Goal: Task Accomplishment & Management: Manage account settings

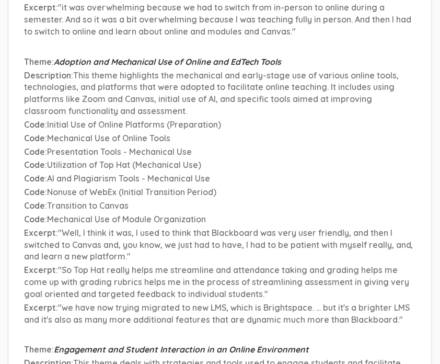
scroll to position [7176, 0]
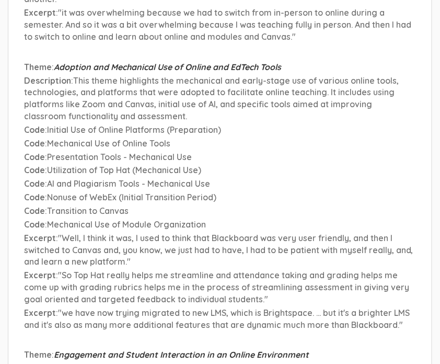
click at [87, 164] on p "Code : Utilization of Top Hat (Mechanical Use)" at bounding box center [220, 170] width 392 height 12
click at [247, 105] on span "This theme highlights the mechanical and early-stage use of various online tool…" at bounding box center [211, 98] width 375 height 47
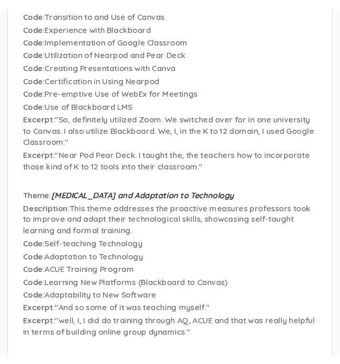
scroll to position [7266, 0]
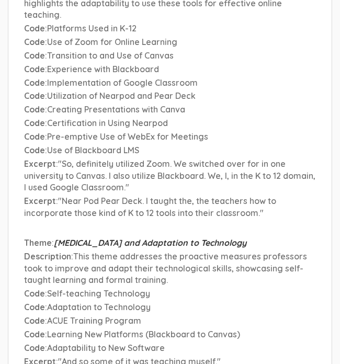
click at [215, 161] on ul "Theme : Pre-existing Experience and Familiarity with Online Teaching Descriptio…" at bounding box center [170, 227] width 292 height 1101
click at [184, 302] on p "Code : Adaptation to Technology" at bounding box center [170, 308] width 292 height 12
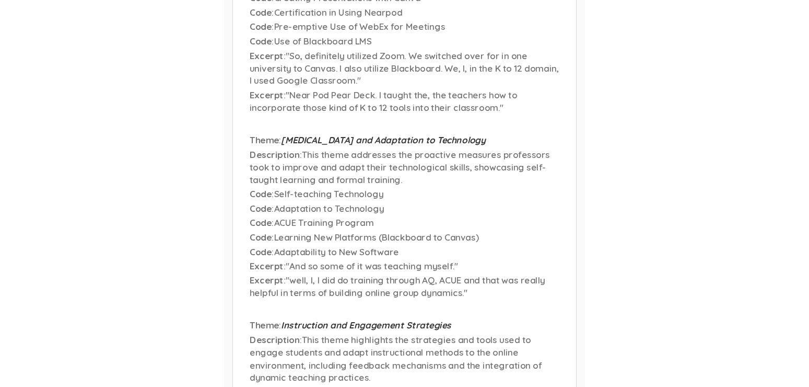
scroll to position [7382, 0]
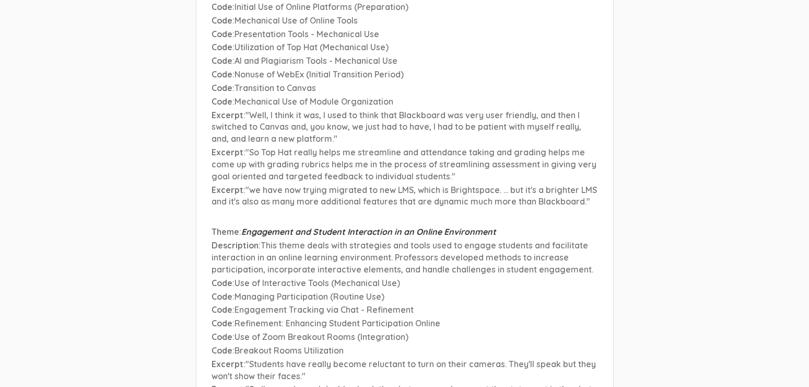
click at [338, 291] on span "Managing Participation (Routine Use)" at bounding box center [310, 296] width 150 height 10
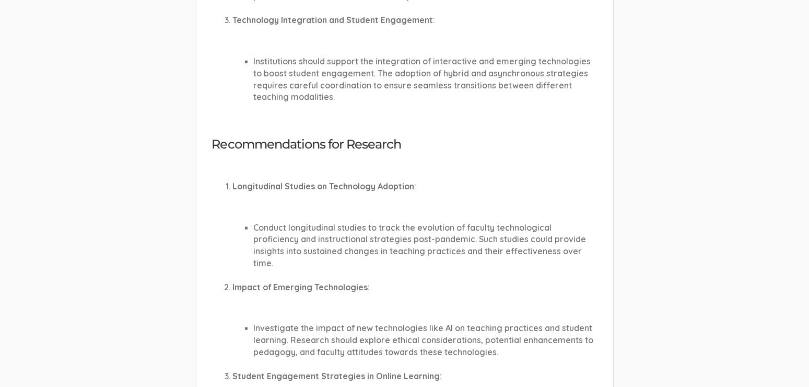
scroll to position [0, 0]
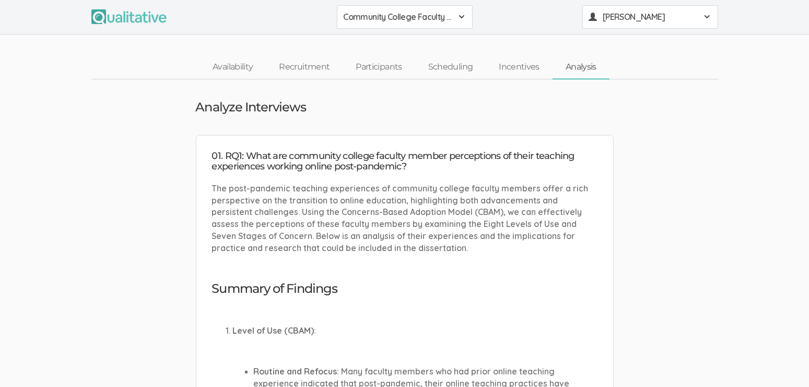
click at [439, 14] on span "[PERSON_NAME]" at bounding box center [650, 17] width 94 height 12
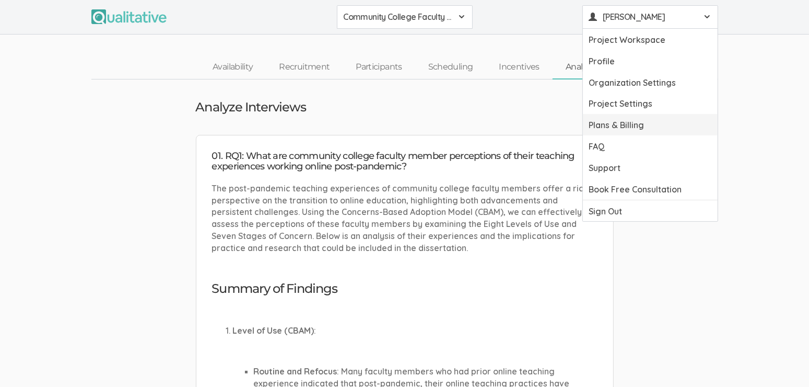
click at [439, 129] on link "Plans & Billing" at bounding box center [650, 124] width 135 height 21
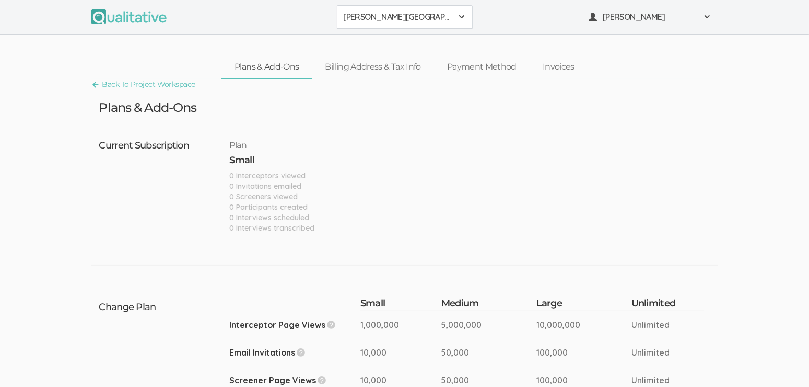
click at [401, 77] on ul "Plans & Add-Ons Billing Address & Tax Info Payment Method Invoices" at bounding box center [405, 67] width 366 height 24
click at [401, 69] on link "Billing Address & Tax Info" at bounding box center [373, 67] width 122 height 22
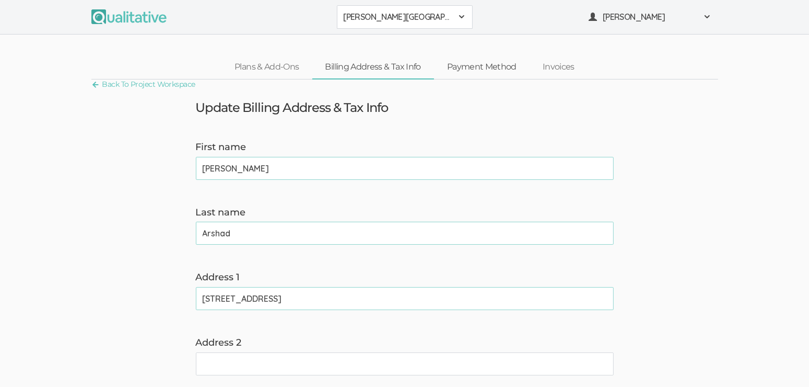
click at [439, 69] on link "Payment Method" at bounding box center [482, 67] width 96 height 22
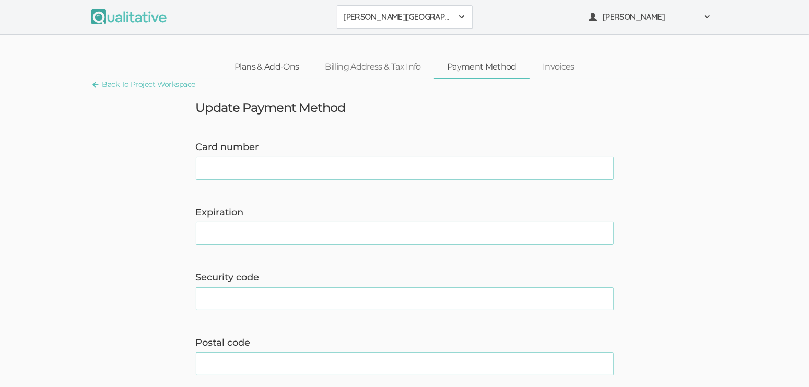
click at [304, 73] on link "Plans & Add-Ons" at bounding box center [267, 67] width 90 height 22
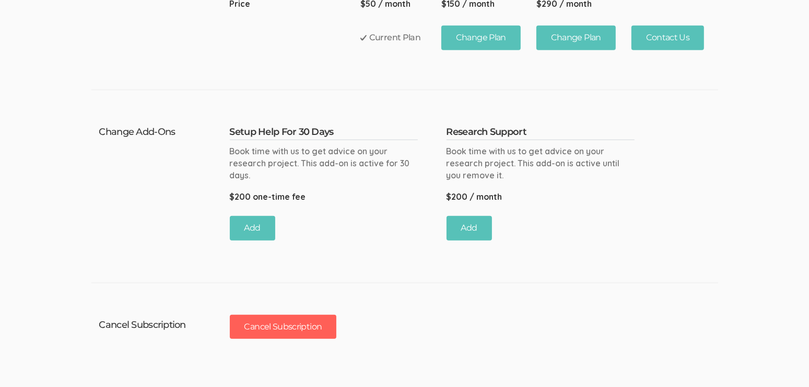
scroll to position [929, 0]
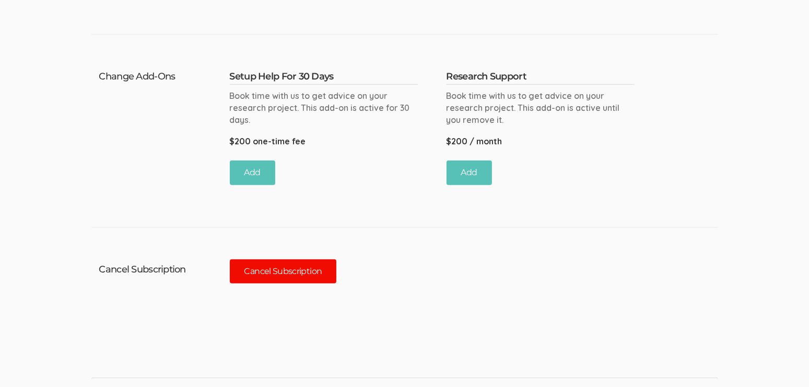
click at [306, 259] on button "Cancel Subscription" at bounding box center [283, 271] width 107 height 25
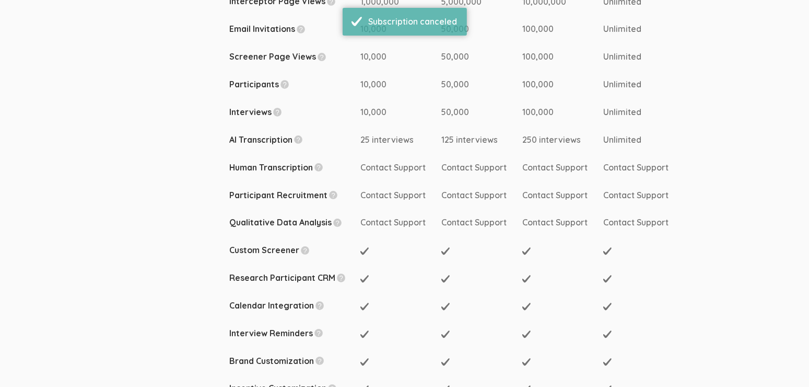
scroll to position [0, 0]
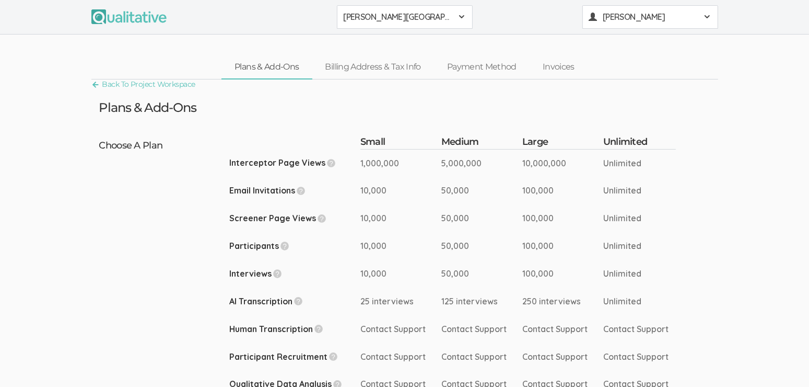
click at [439, 26] on button "[PERSON_NAME]" at bounding box center [651, 17] width 136 height 24
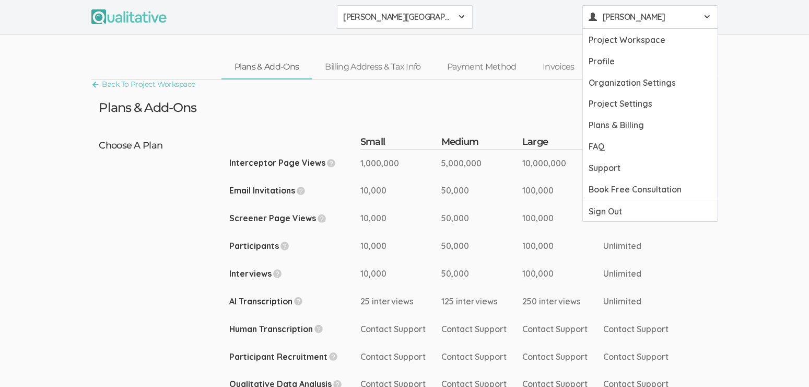
click at [147, 74] on nav "Plans & Add-Ons Billing Address & Tax Info Payment Method Invoices" at bounding box center [404, 67] width 627 height 24
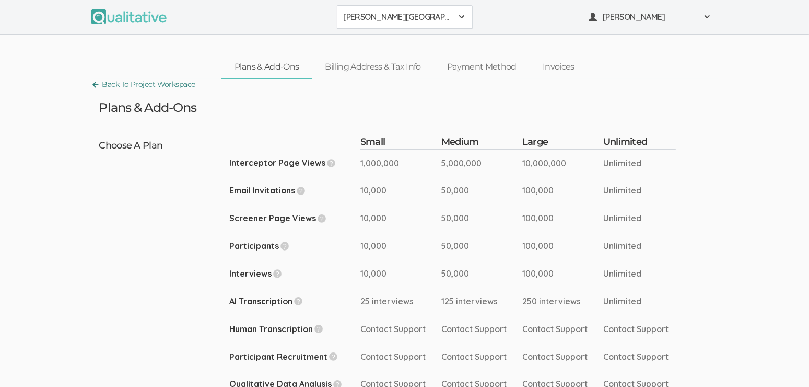
click at [147, 80] on link "Back To Project Workspace" at bounding box center [143, 84] width 104 height 14
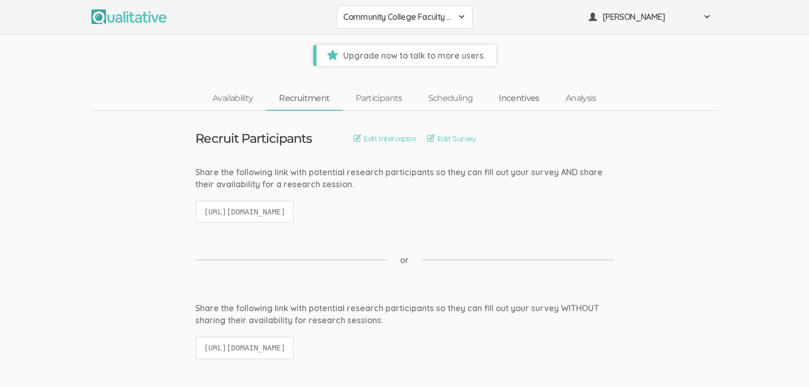
click at [439, 108] on link "Incentives" at bounding box center [519, 98] width 67 height 22
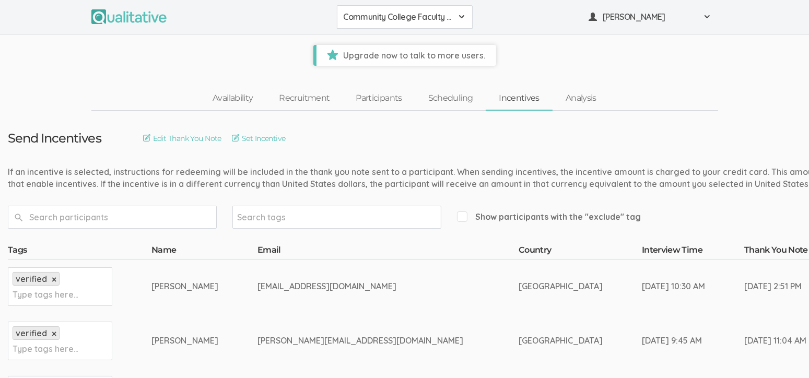
click at [439, 103] on link "Incentives" at bounding box center [519, 98] width 67 height 22
click at [439, 99] on link "Analysis" at bounding box center [581, 98] width 57 height 22
